Goal: Task Accomplishment & Management: Use online tool/utility

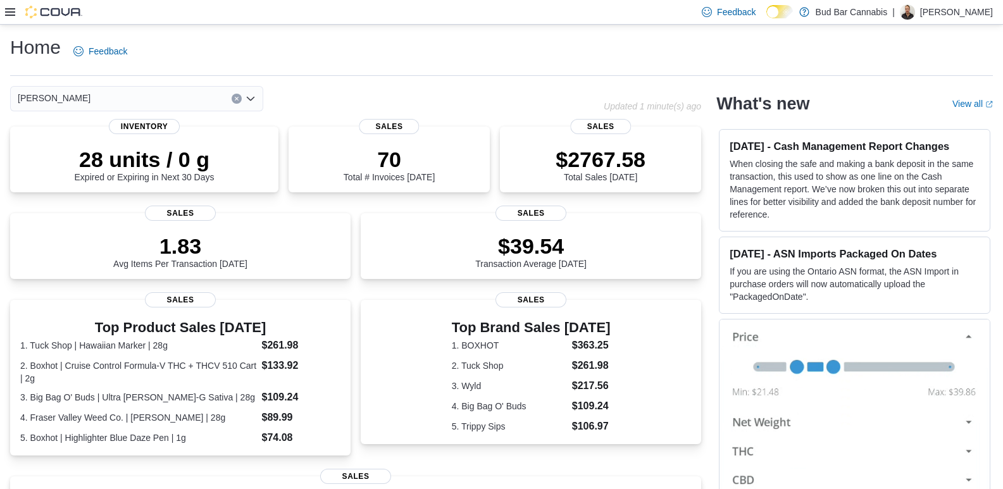
click at [5, 13] on icon at bounding box center [10, 12] width 10 height 10
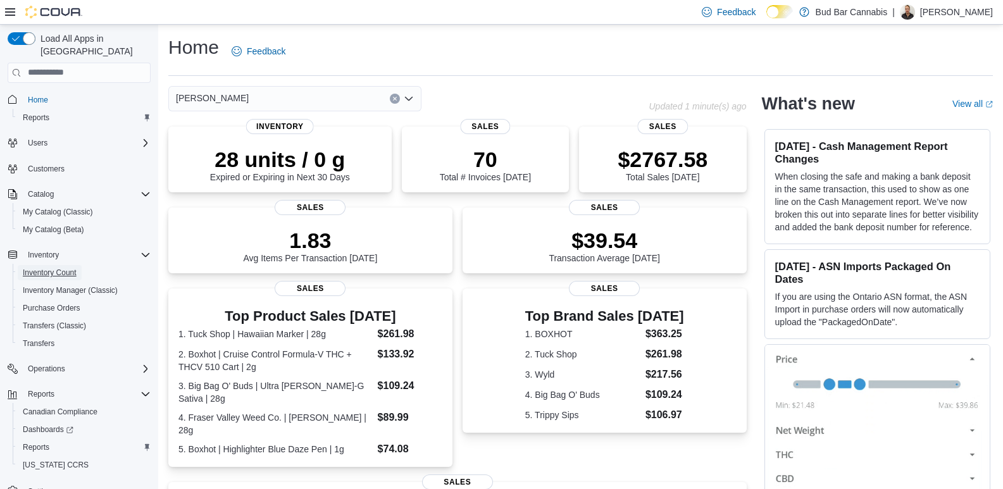
drag, startPoint x: 65, startPoint y: 260, endPoint x: 712, endPoint y: 268, distance: 647.1
click at [65, 268] on span "Inventory Count" at bounding box center [50, 273] width 54 height 10
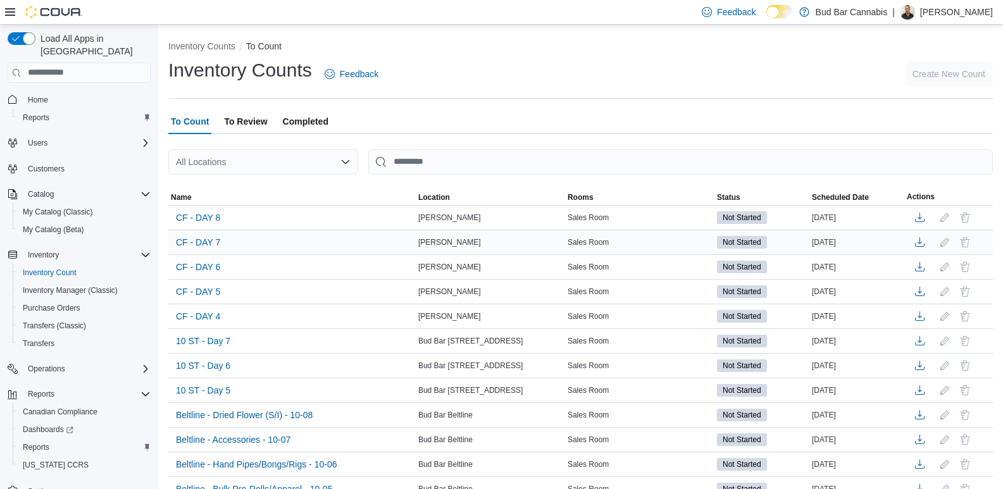
drag, startPoint x: 641, startPoint y: 262, endPoint x: 657, endPoint y: 244, distance: 23.8
drag, startPoint x: 657, startPoint y: 244, endPoint x: 472, endPoint y: 110, distance: 227.6
click at [472, 110] on div "To Count To Review Completed" at bounding box center [580, 121] width 825 height 25
click at [198, 318] on span "CF - DAY 4" at bounding box center [198, 316] width 44 height 13
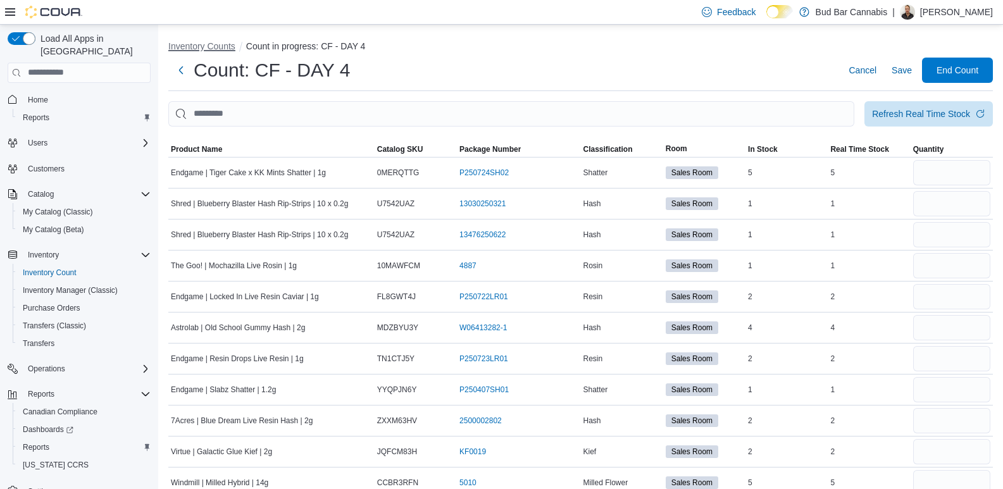
click at [214, 47] on button "Inventory Counts" at bounding box center [201, 46] width 67 height 10
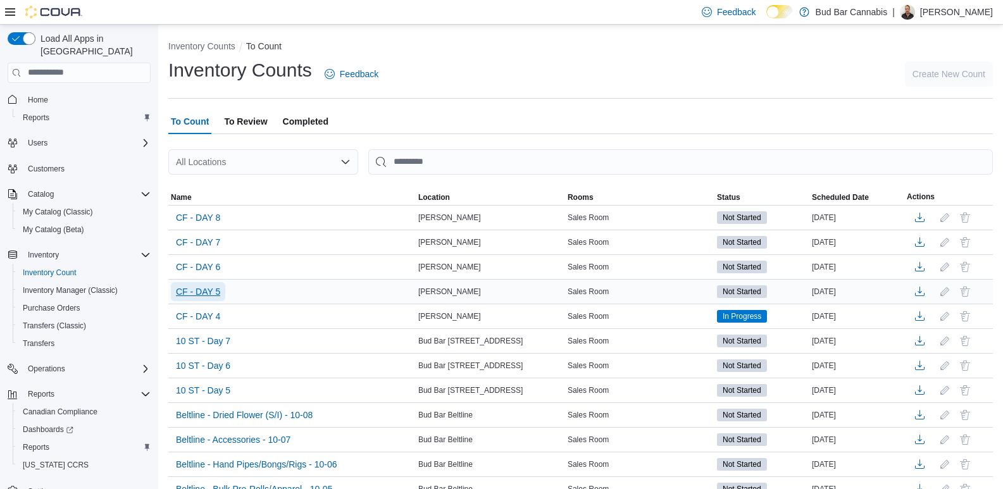
click at [199, 291] on span "CF - DAY 5" at bounding box center [198, 292] width 44 height 13
